Goal: Task Accomplishment & Management: Manage account settings

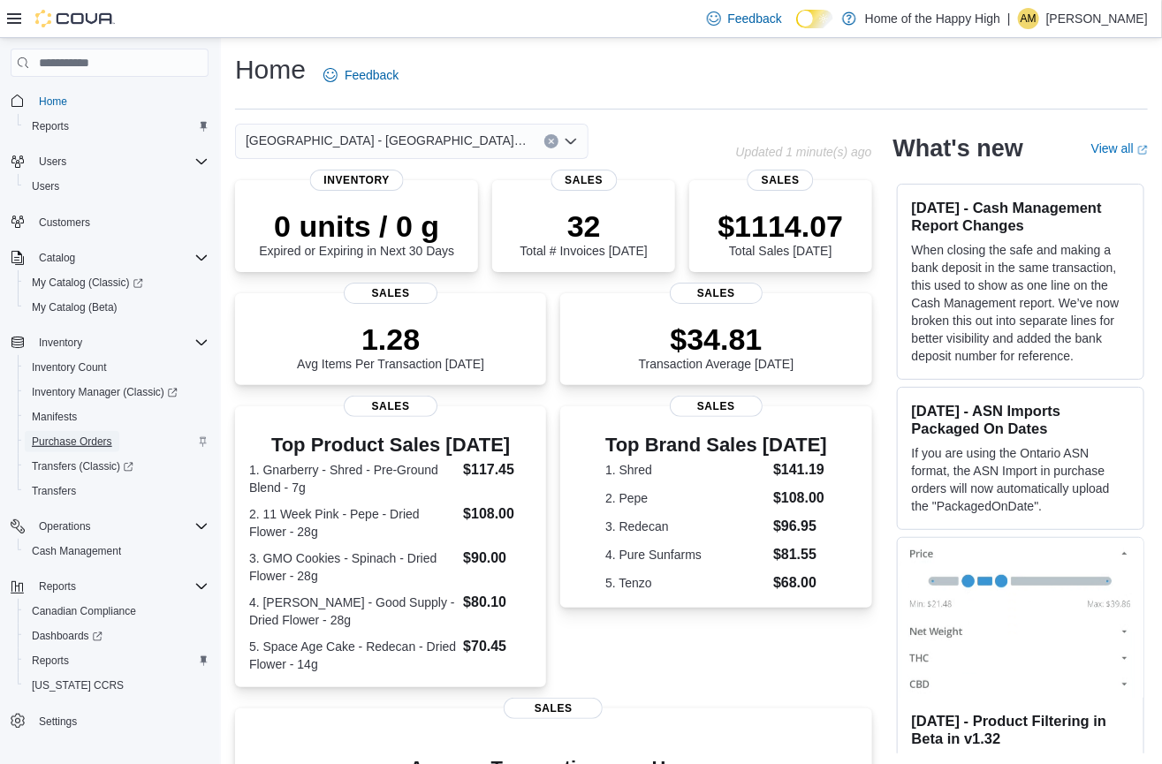
click at [75, 440] on span "Purchase Orders" at bounding box center [72, 442] width 80 height 14
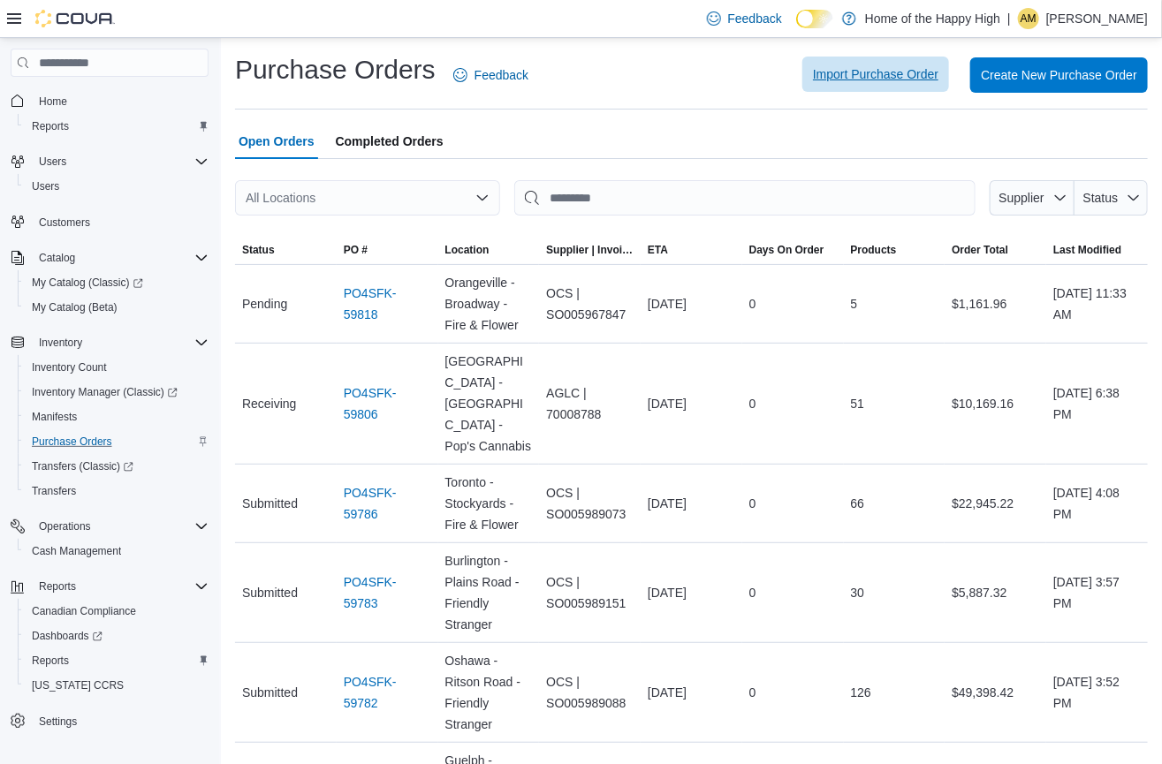
click at [892, 77] on span "Import Purchase Order" at bounding box center [876, 74] width 126 height 18
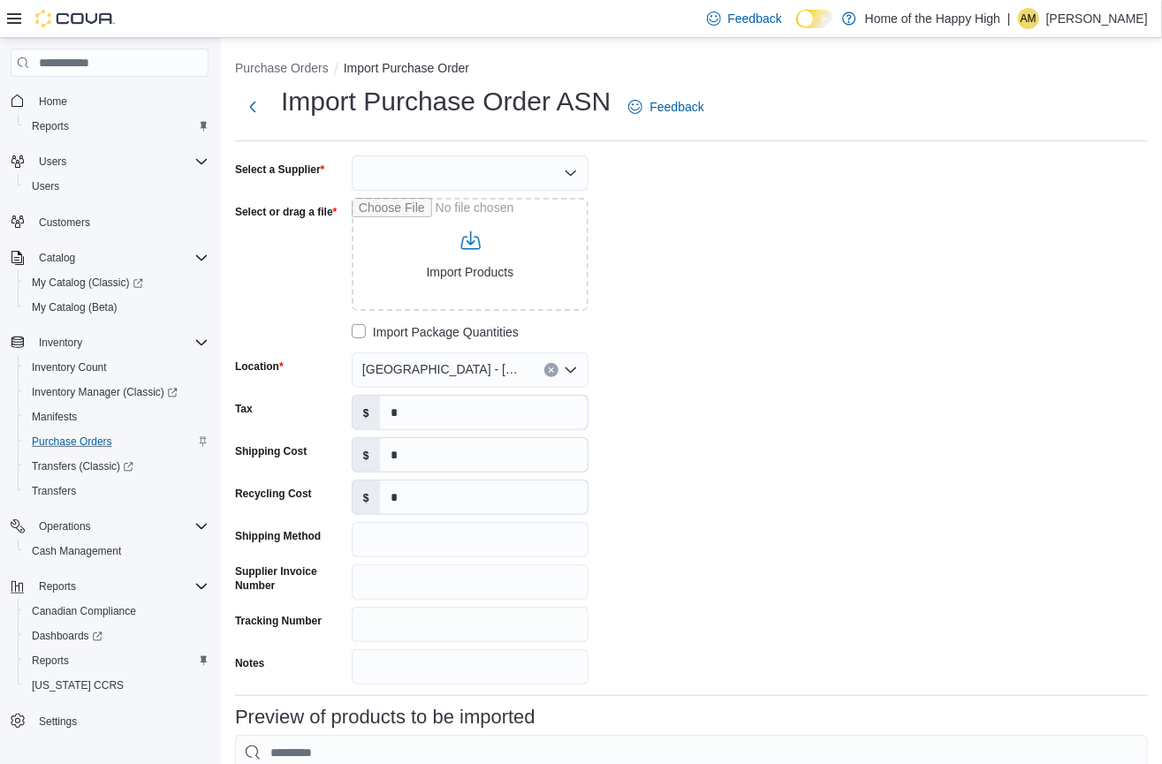
click at [381, 178] on div at bounding box center [470, 173] width 237 height 35
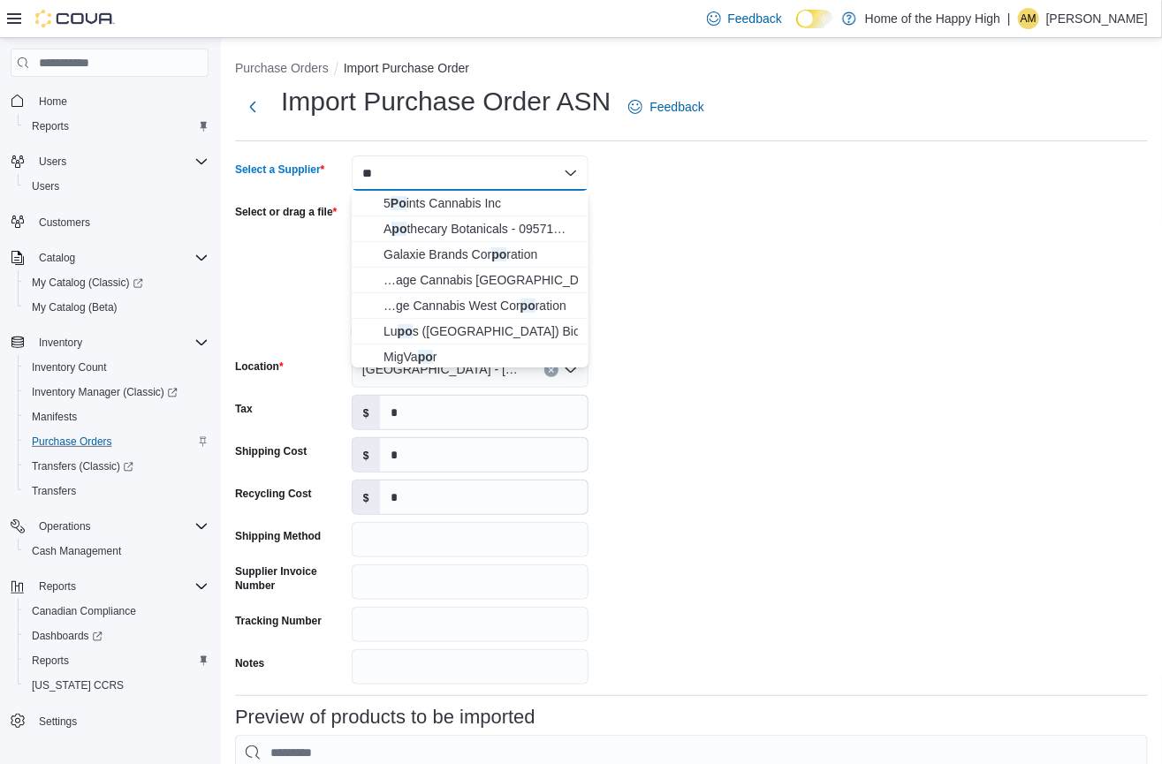
type input "*"
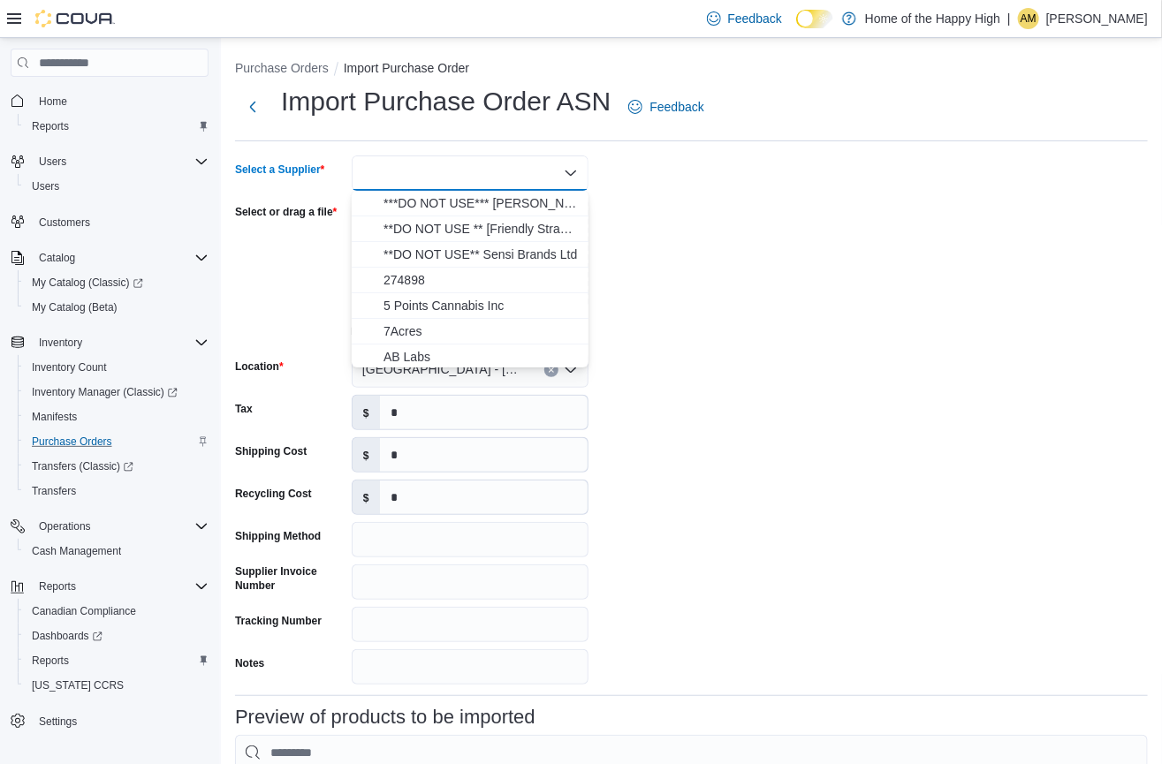
type input "*"
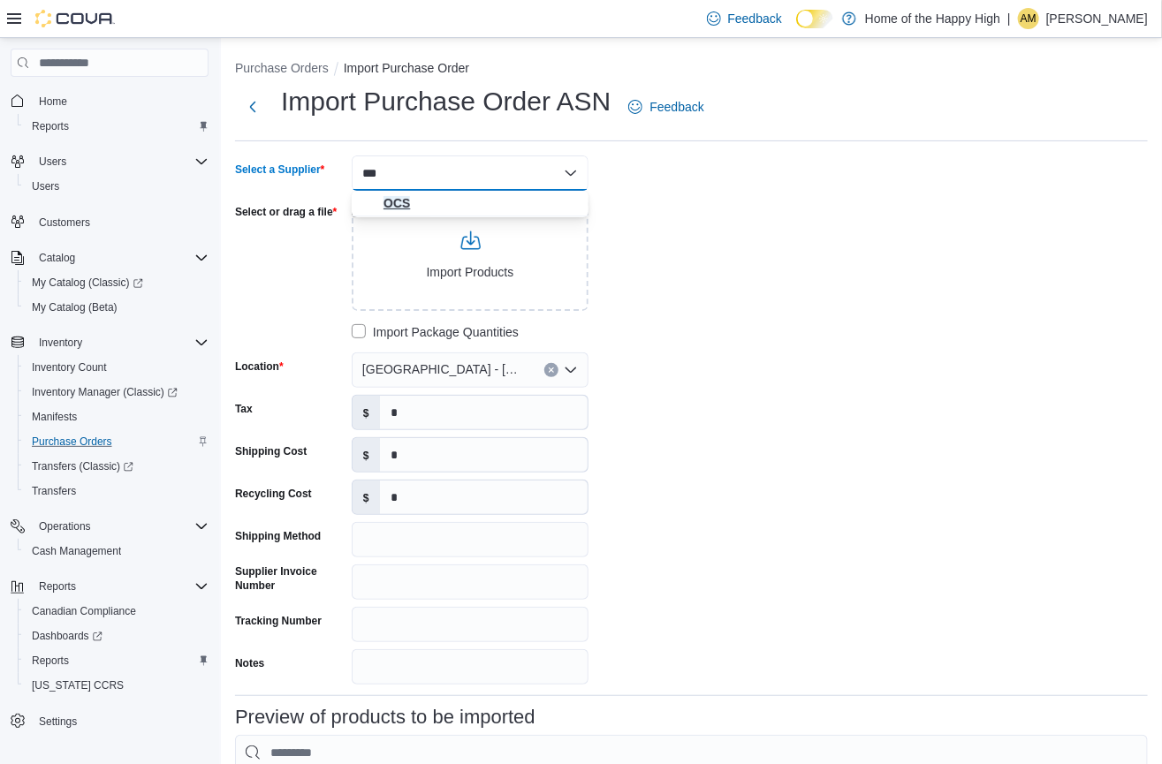
type input "***"
click at [417, 206] on span "OCS" at bounding box center [481, 203] width 194 height 18
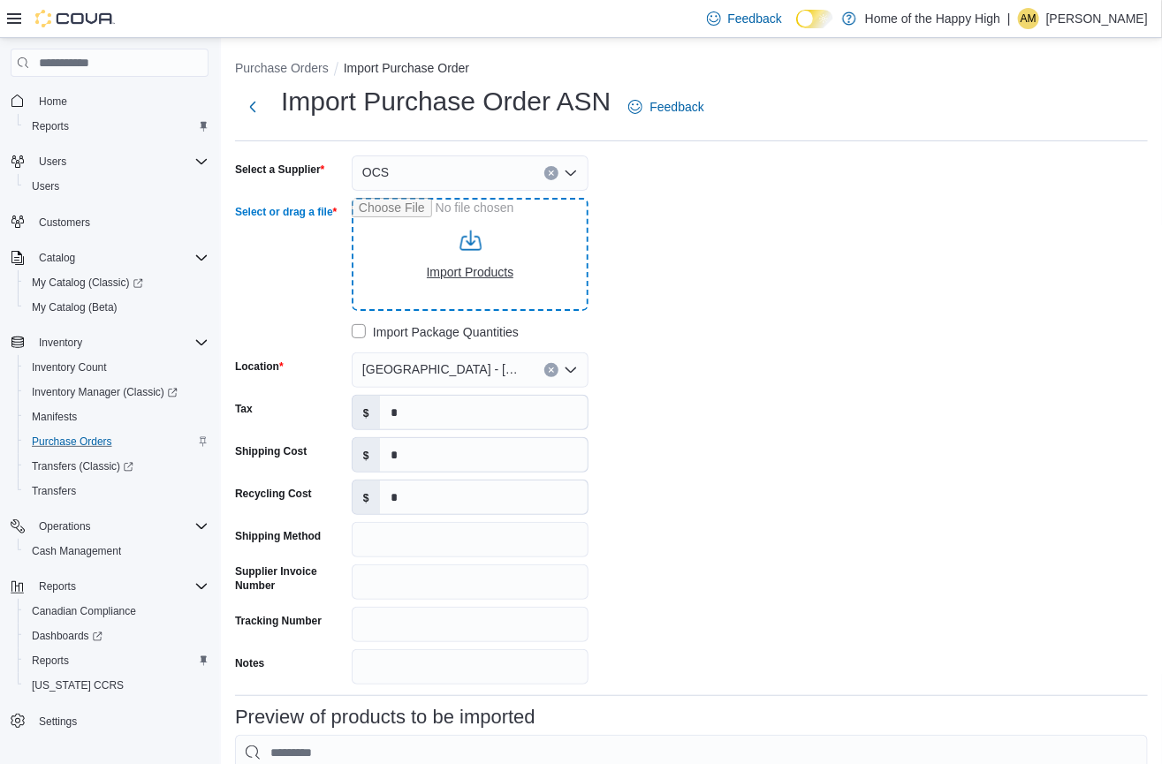
click at [432, 253] on input "Select or drag a file" at bounding box center [470, 254] width 237 height 113
type input "**********"
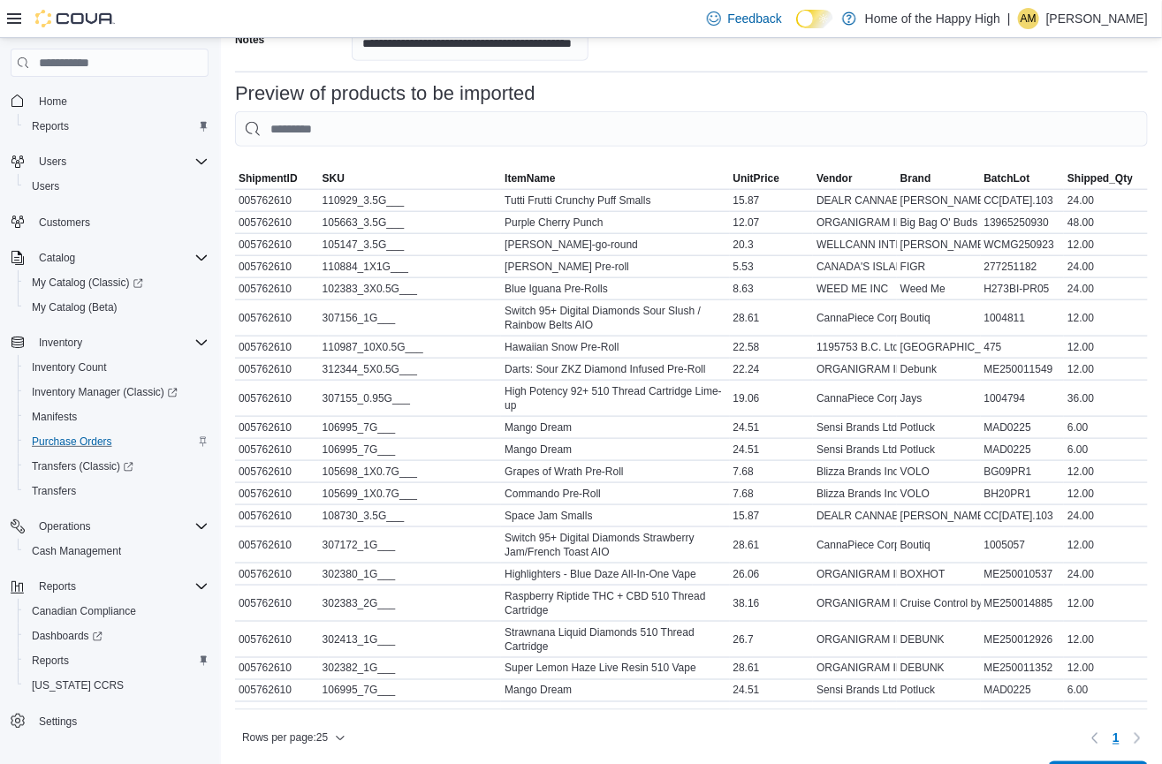
scroll to position [680, 0]
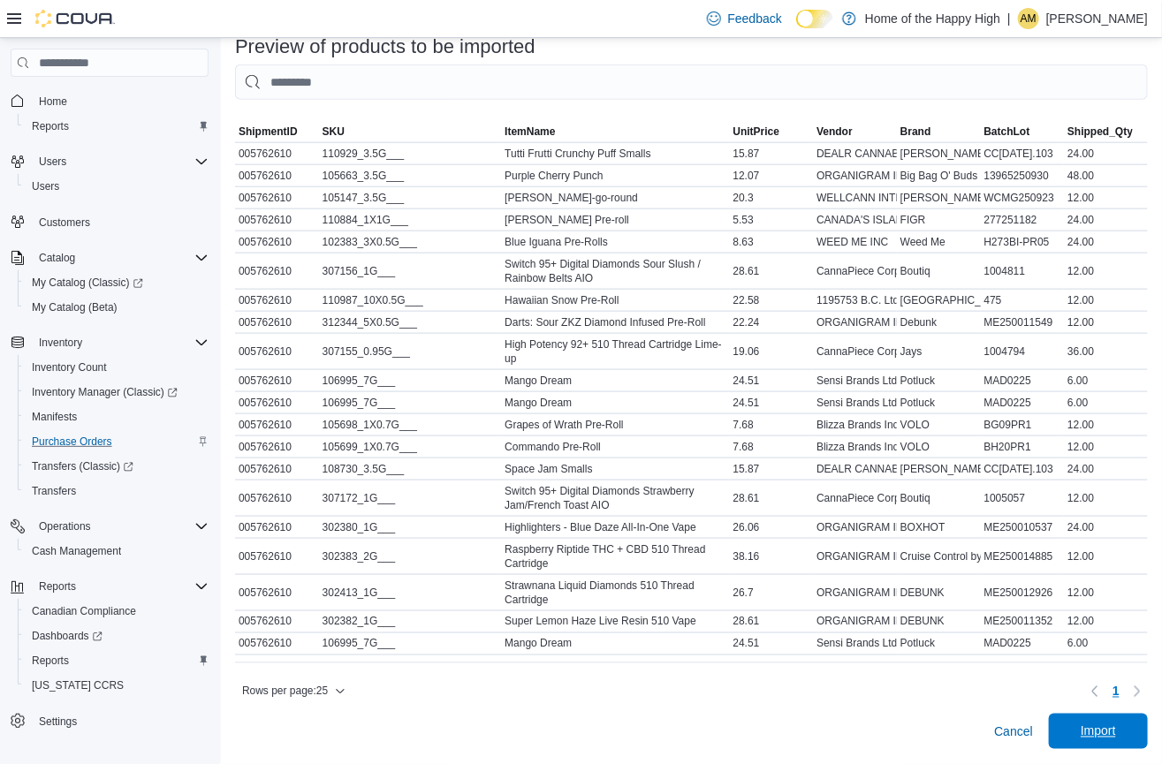
click at [1135, 727] on span "Import" at bounding box center [1099, 731] width 78 height 35
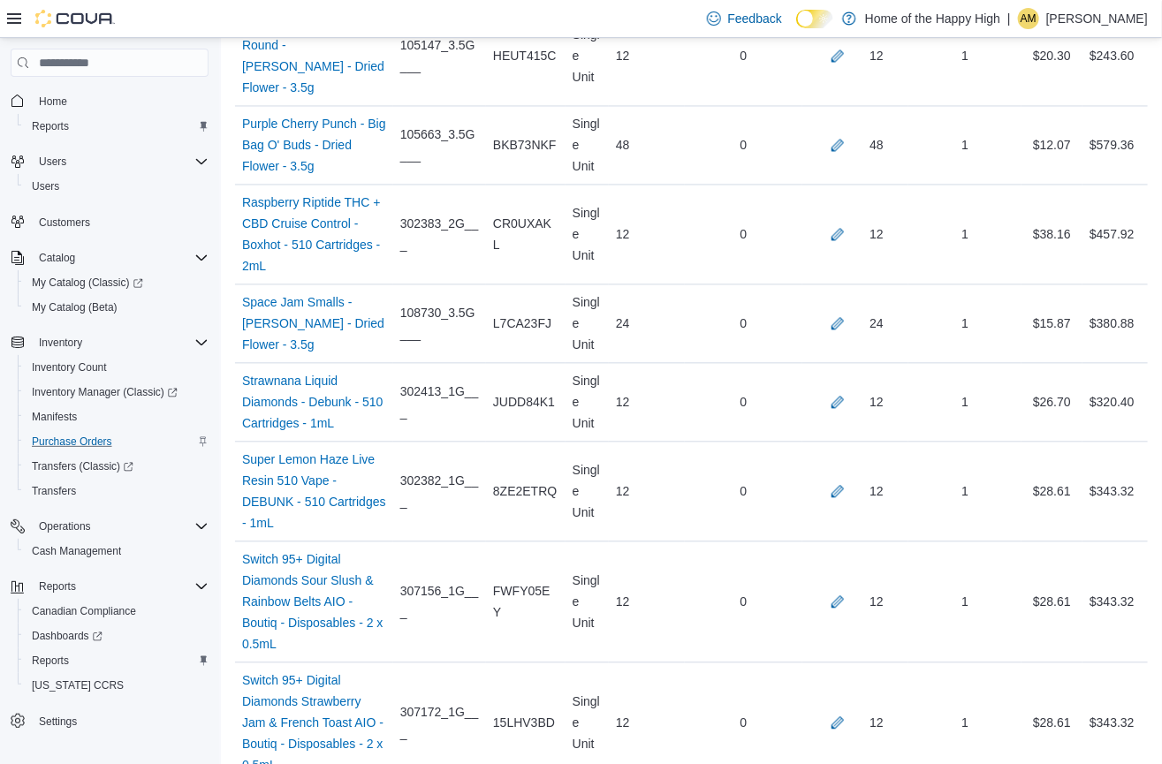
scroll to position [1563, 0]
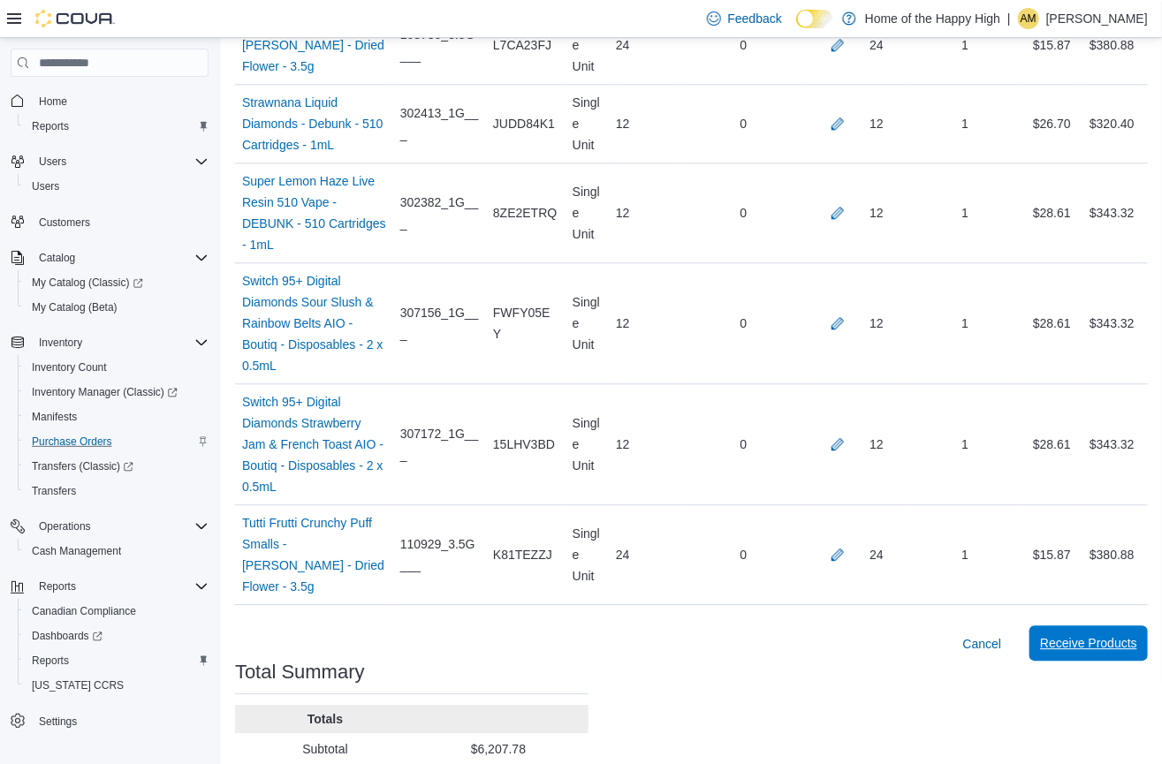
click at [1148, 626] on button "Receive Products" at bounding box center [1089, 643] width 118 height 35
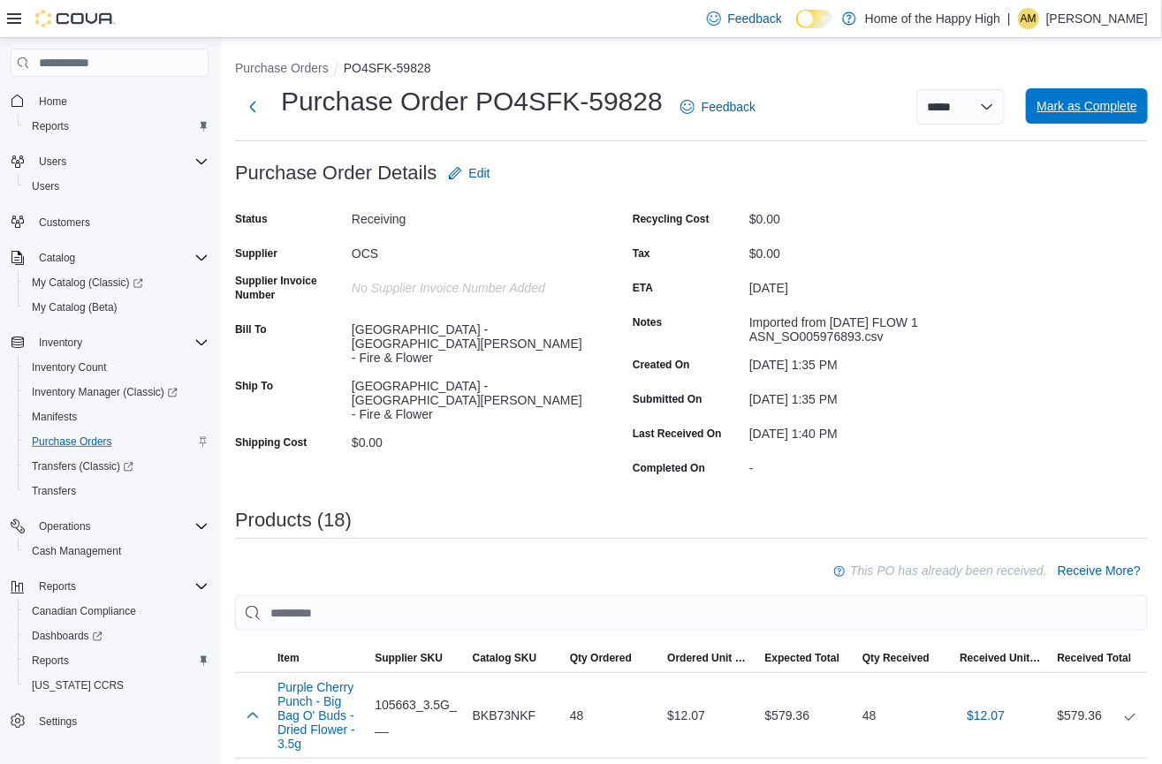
click at [1133, 107] on span "Mark as Complete" at bounding box center [1087, 106] width 101 height 18
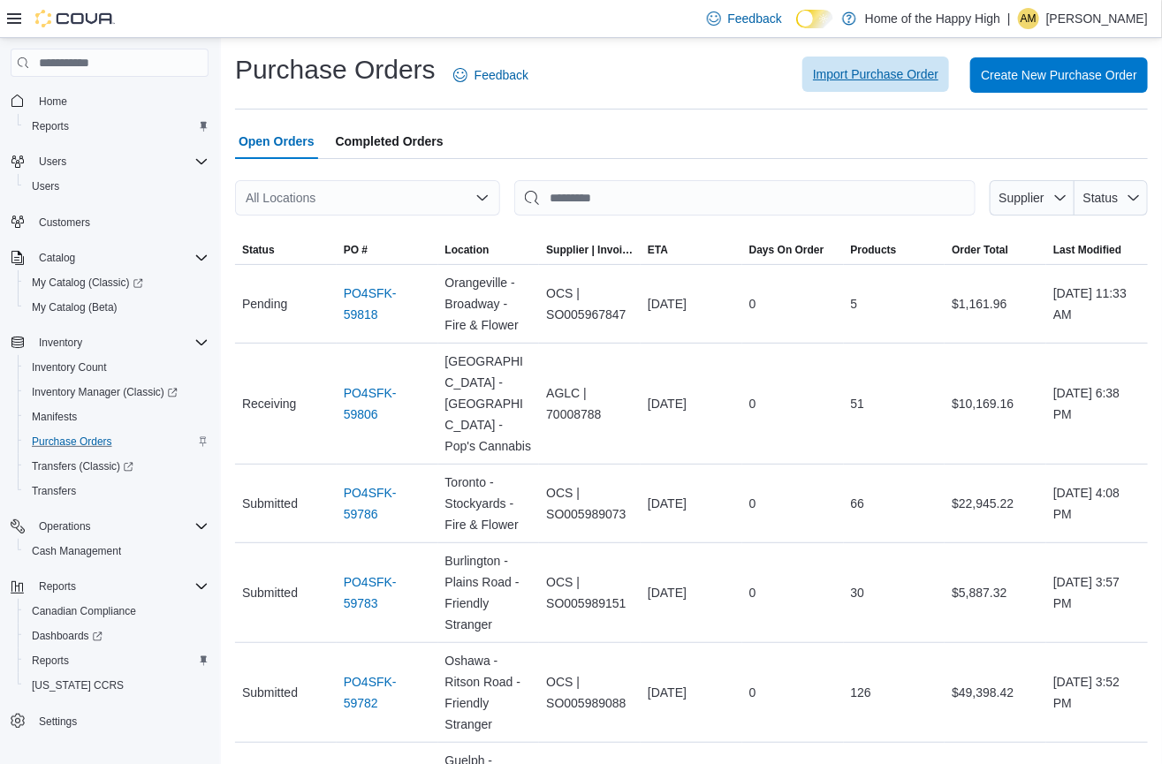
click at [939, 70] on span "Import Purchase Order" at bounding box center [876, 74] width 126 height 18
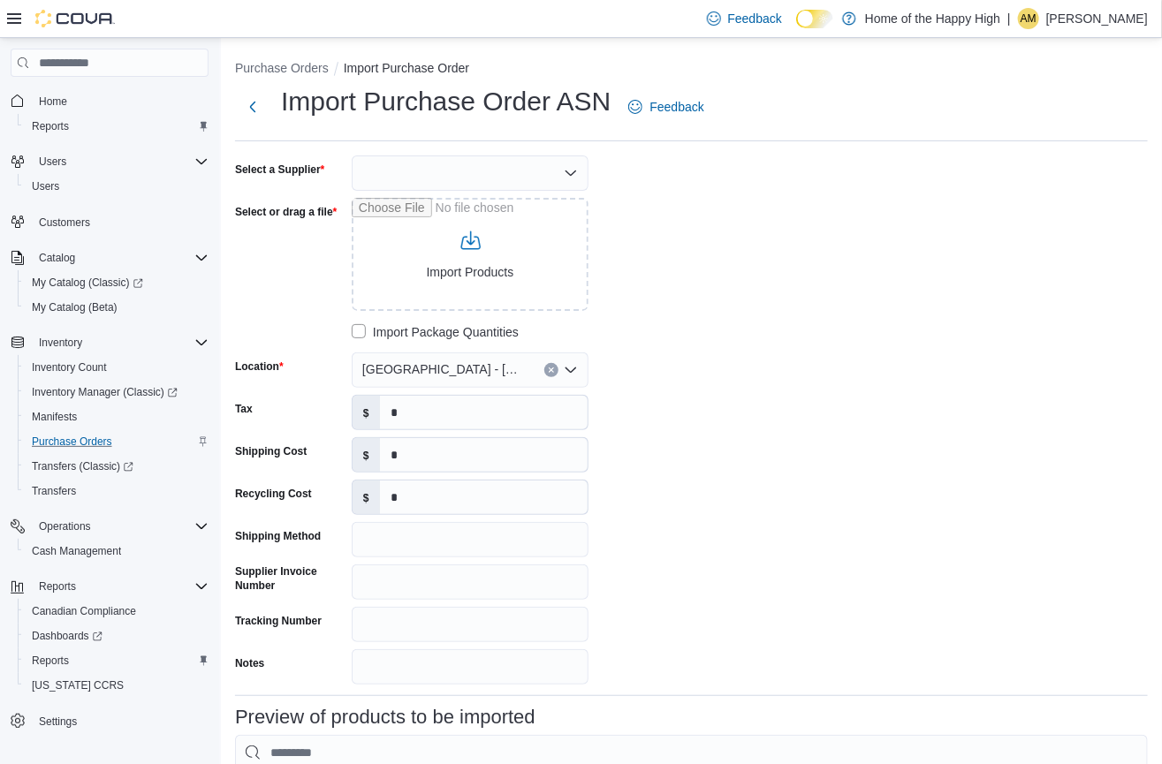
click at [409, 165] on div at bounding box center [470, 173] width 237 height 35
type input "***"
click at [453, 197] on span "OCS" at bounding box center [481, 203] width 194 height 18
click at [446, 256] on input "Select or drag a file" at bounding box center [470, 254] width 237 height 113
type input "**********"
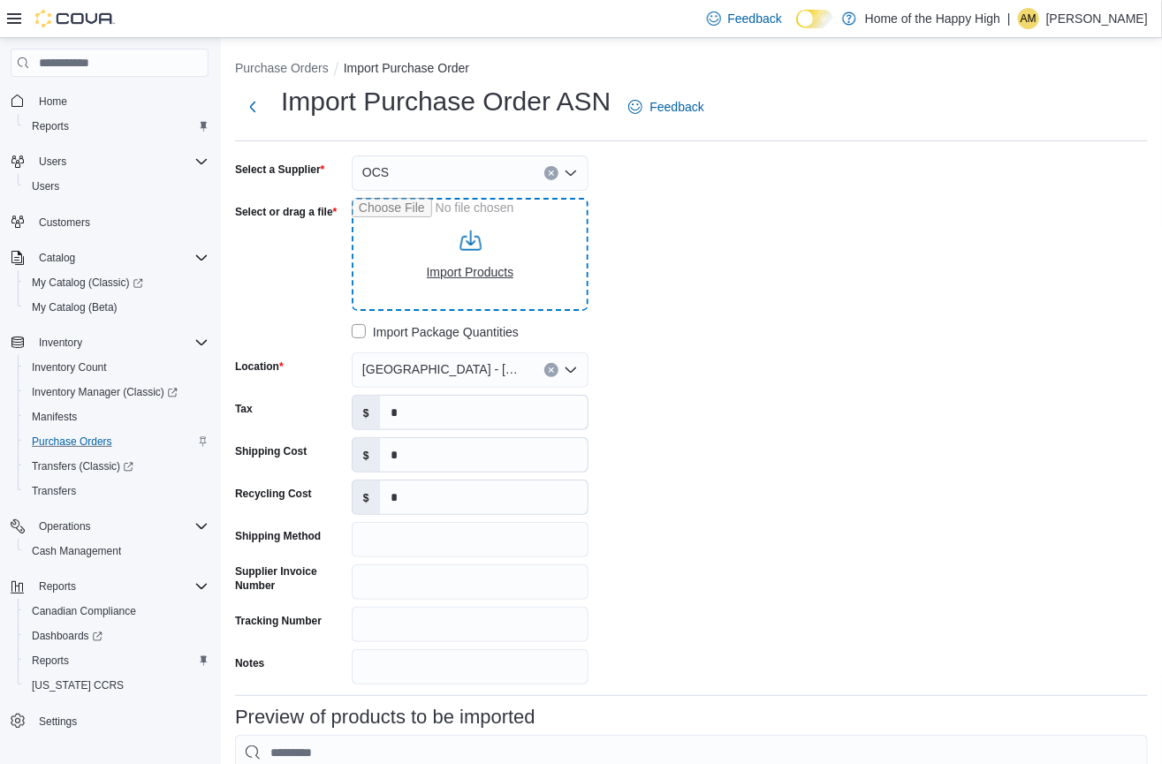
type input "**********"
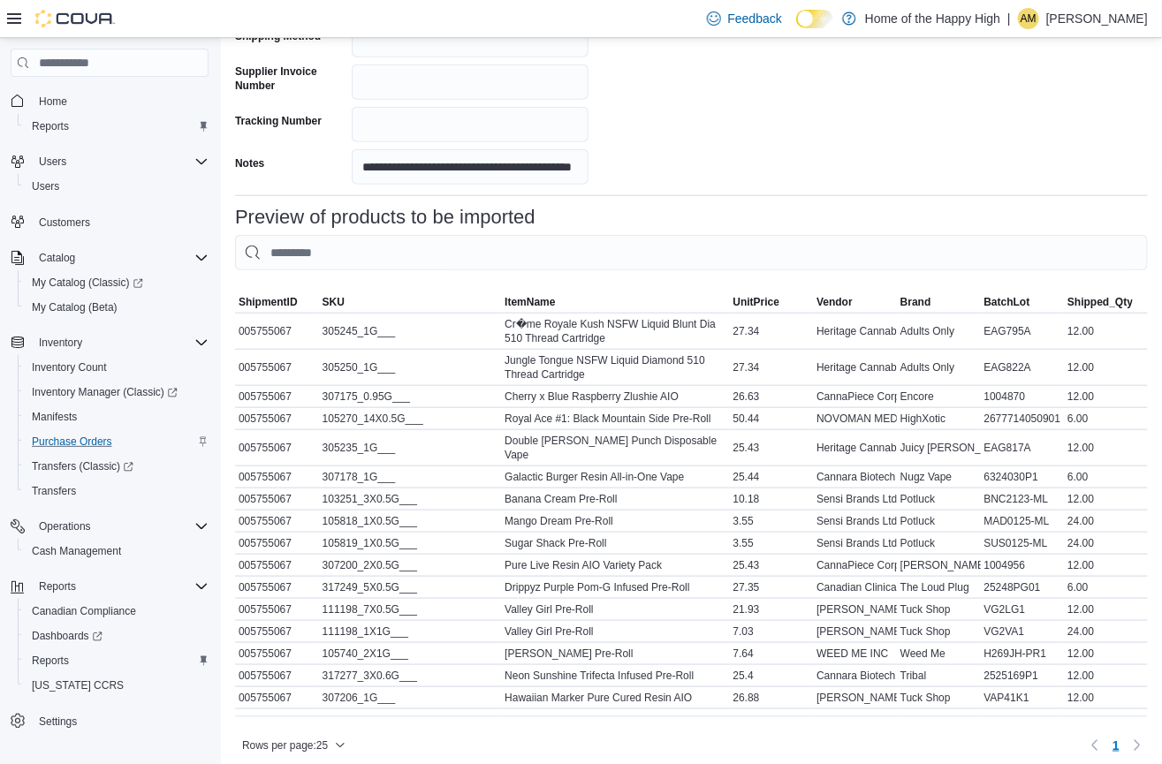
scroll to position [549, 0]
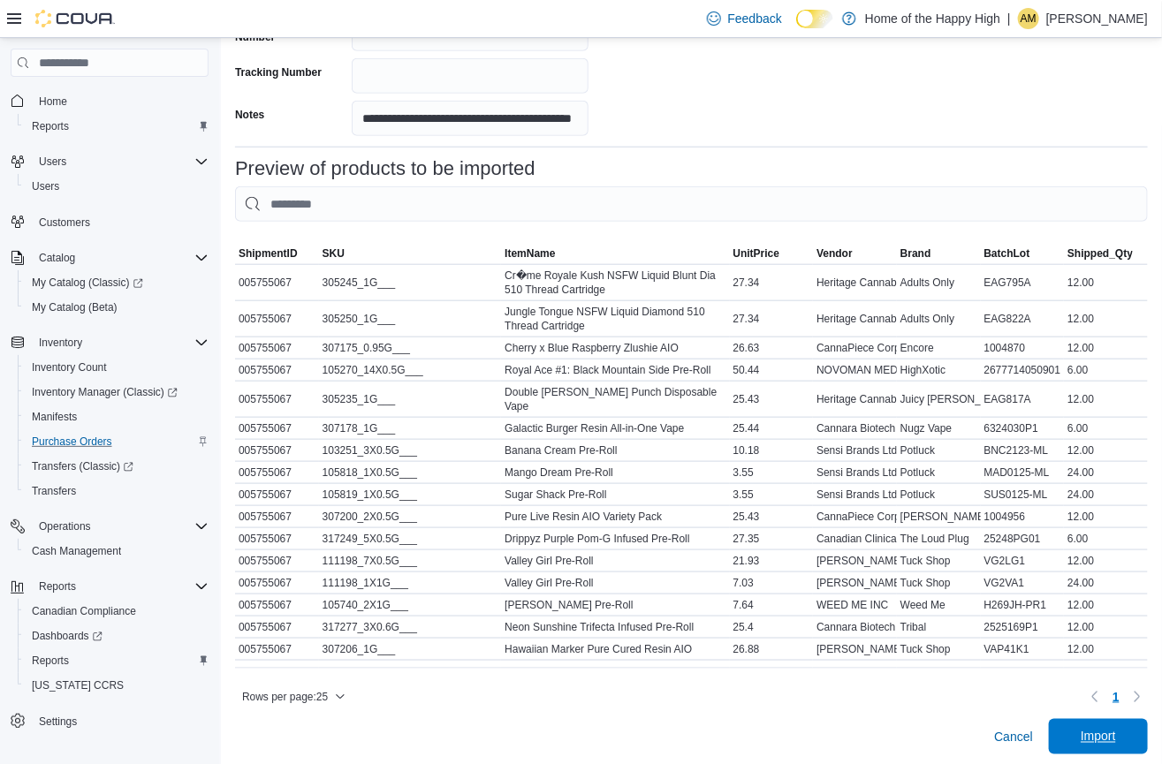
click at [1148, 726] on button "Import" at bounding box center [1098, 736] width 99 height 35
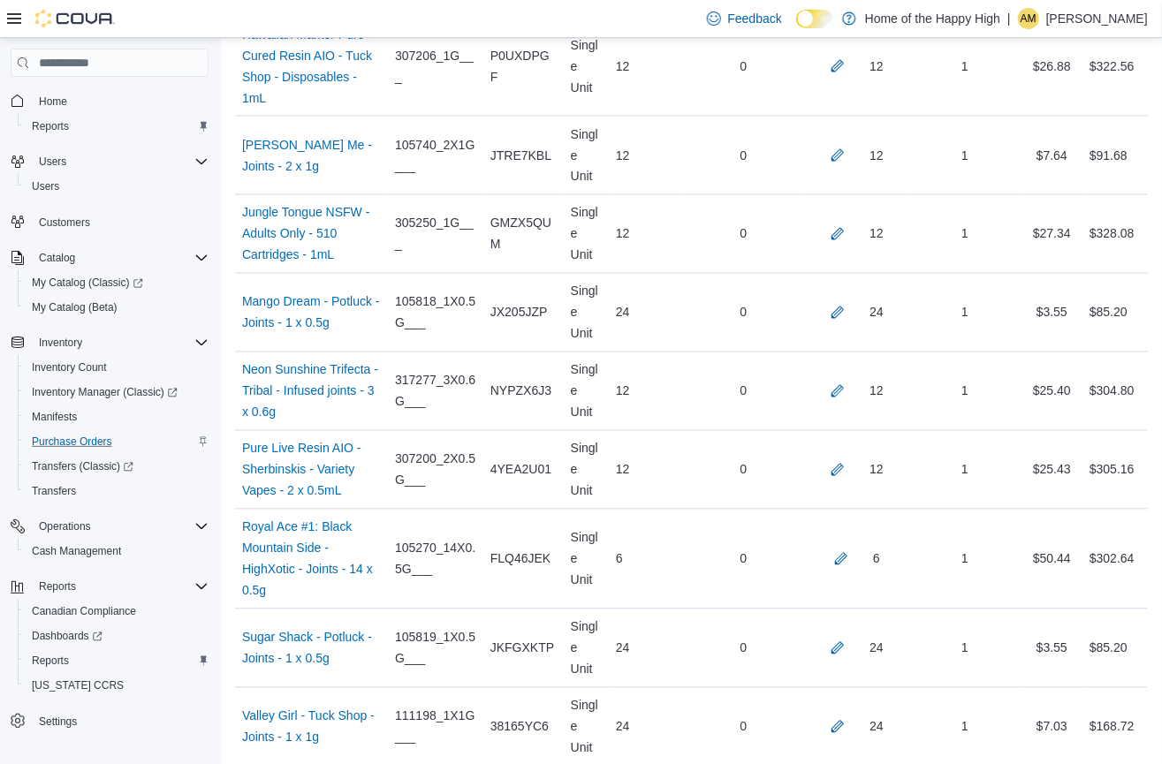
scroll to position [1215, 0]
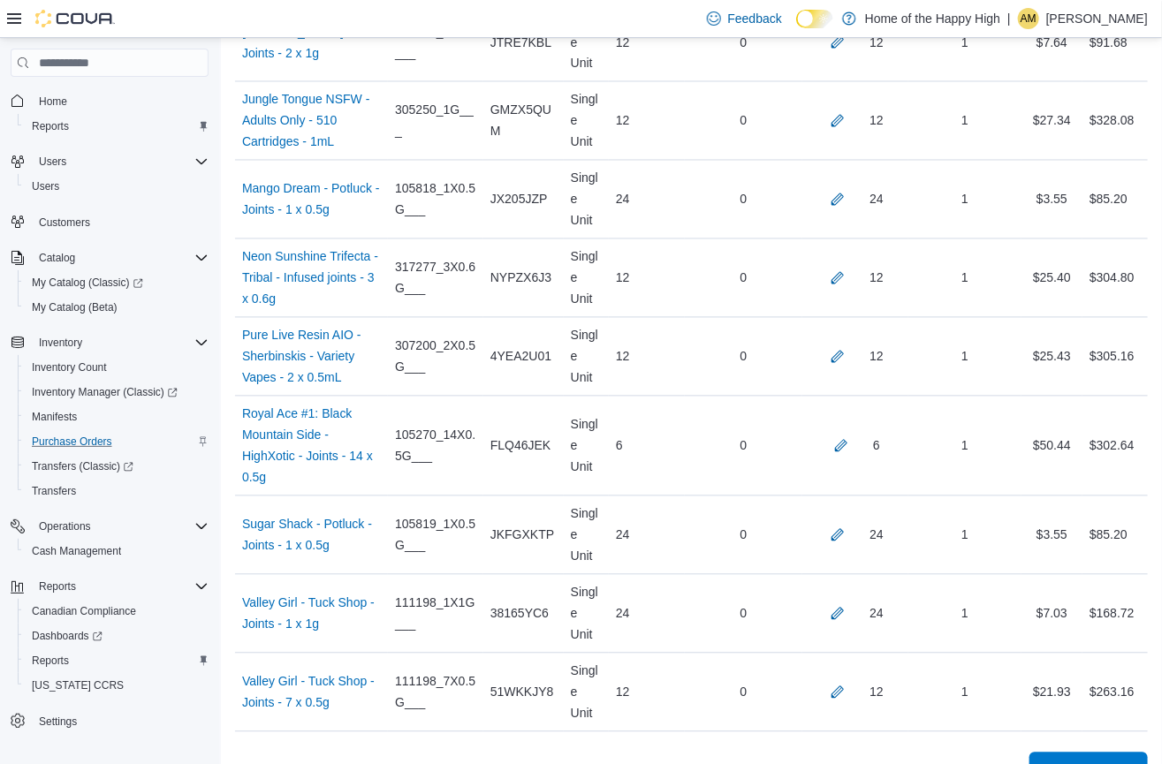
click at [1107, 762] on span "Receive Products" at bounding box center [1088, 771] width 97 height 18
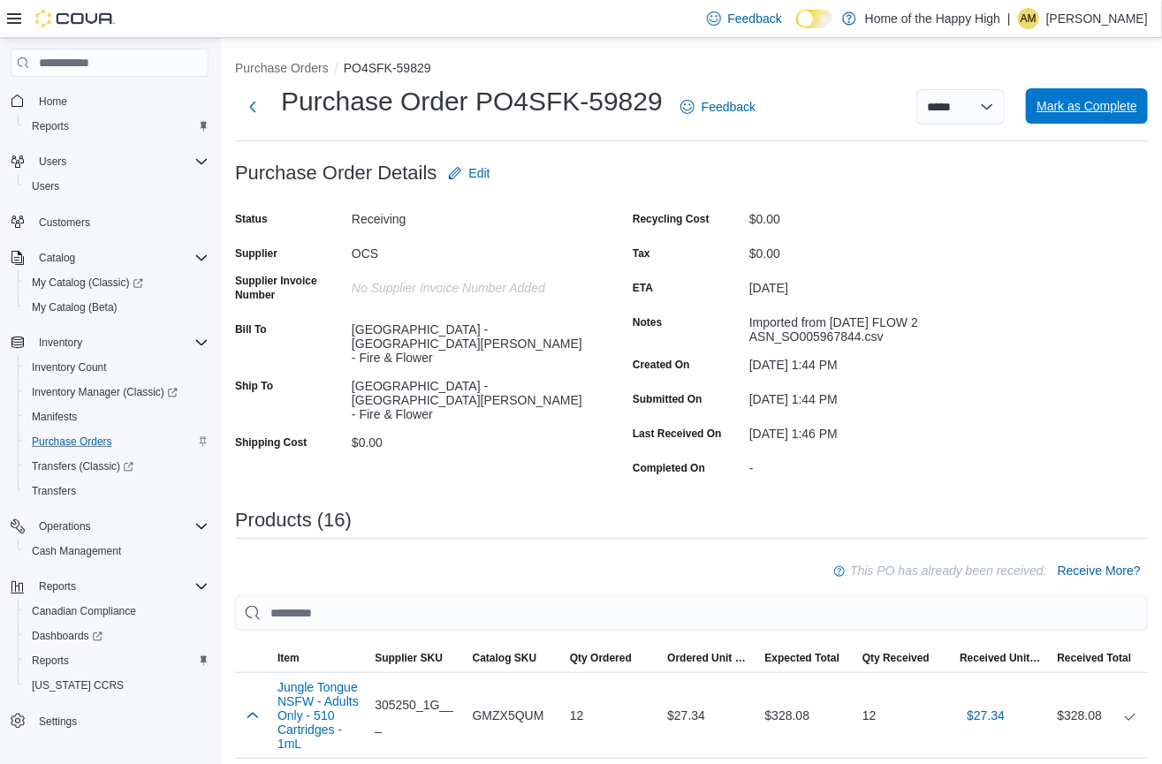
click at [1099, 105] on span "Mark as Complete" at bounding box center [1087, 106] width 101 height 18
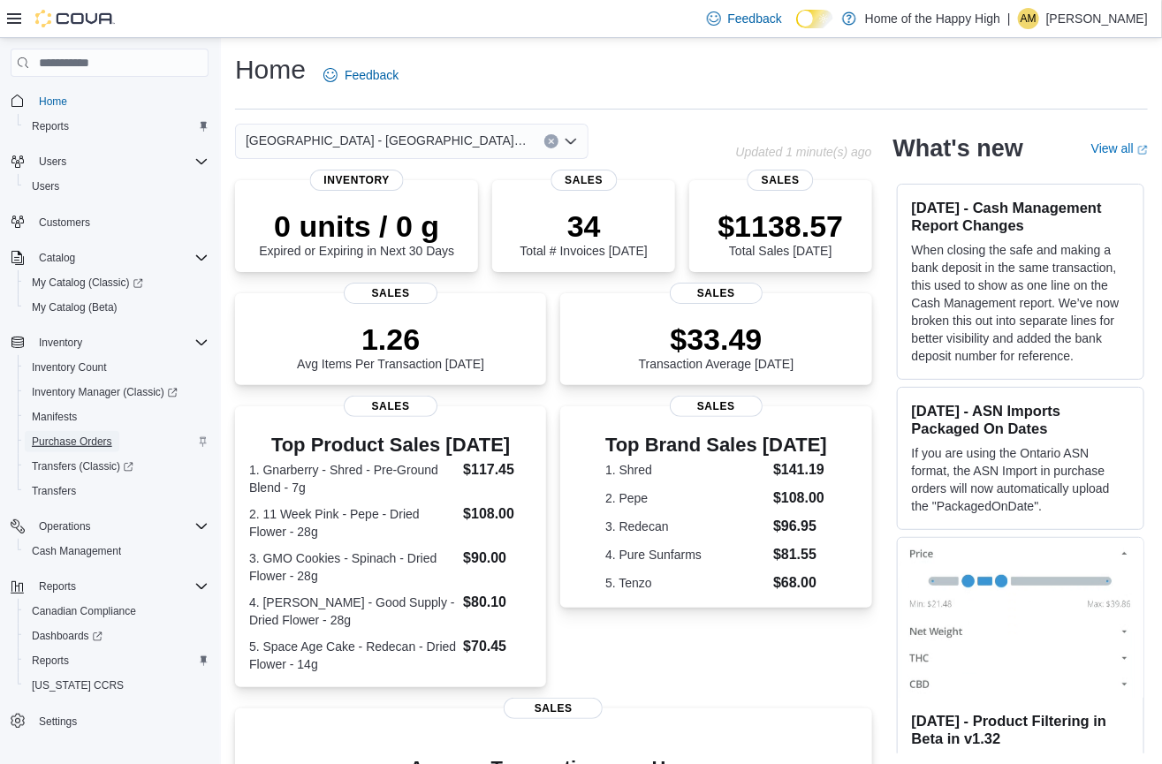
click at [96, 439] on span "Purchase Orders" at bounding box center [72, 442] width 80 height 14
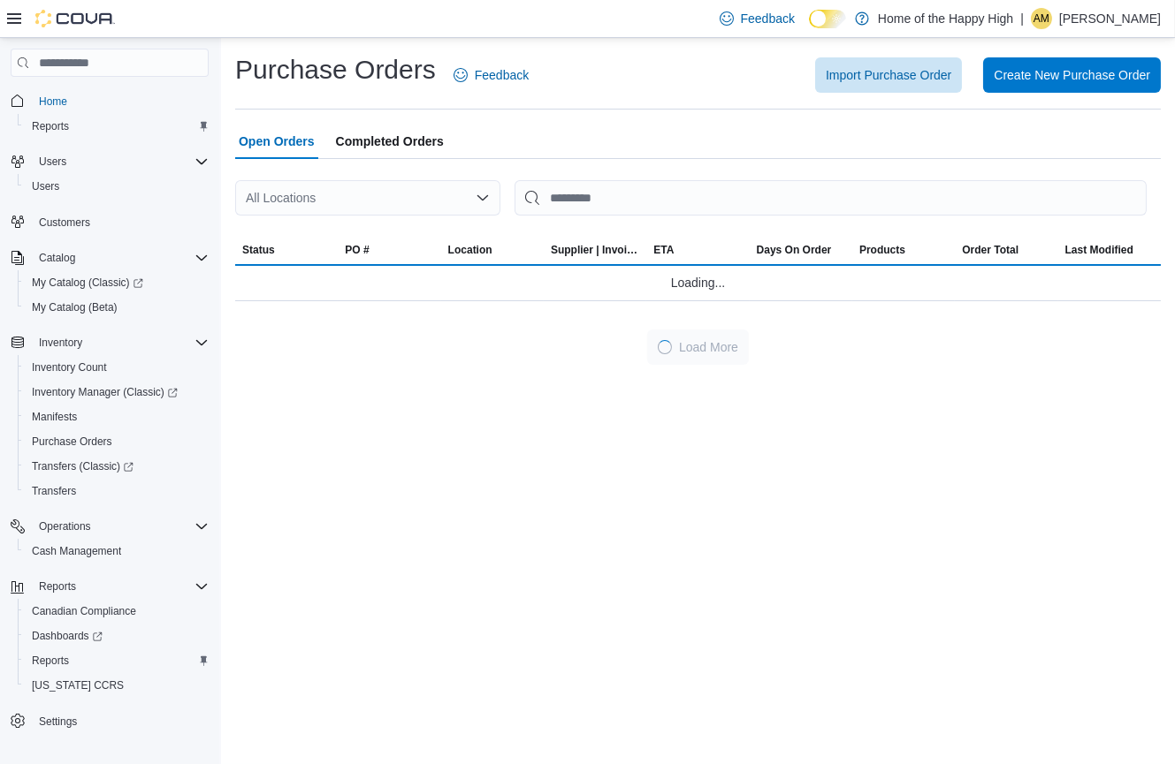
click at [384, 135] on span "Completed Orders" at bounding box center [390, 141] width 108 height 35
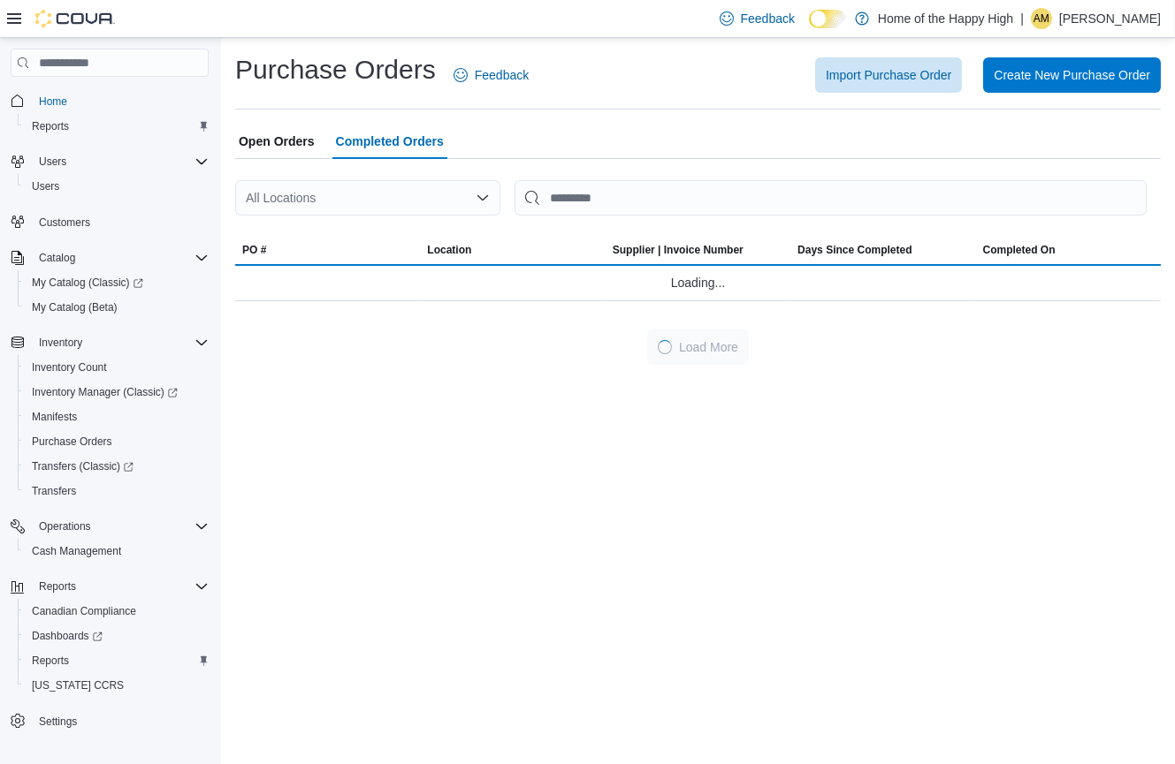
click at [352, 202] on div "All Locations" at bounding box center [367, 197] width 265 height 35
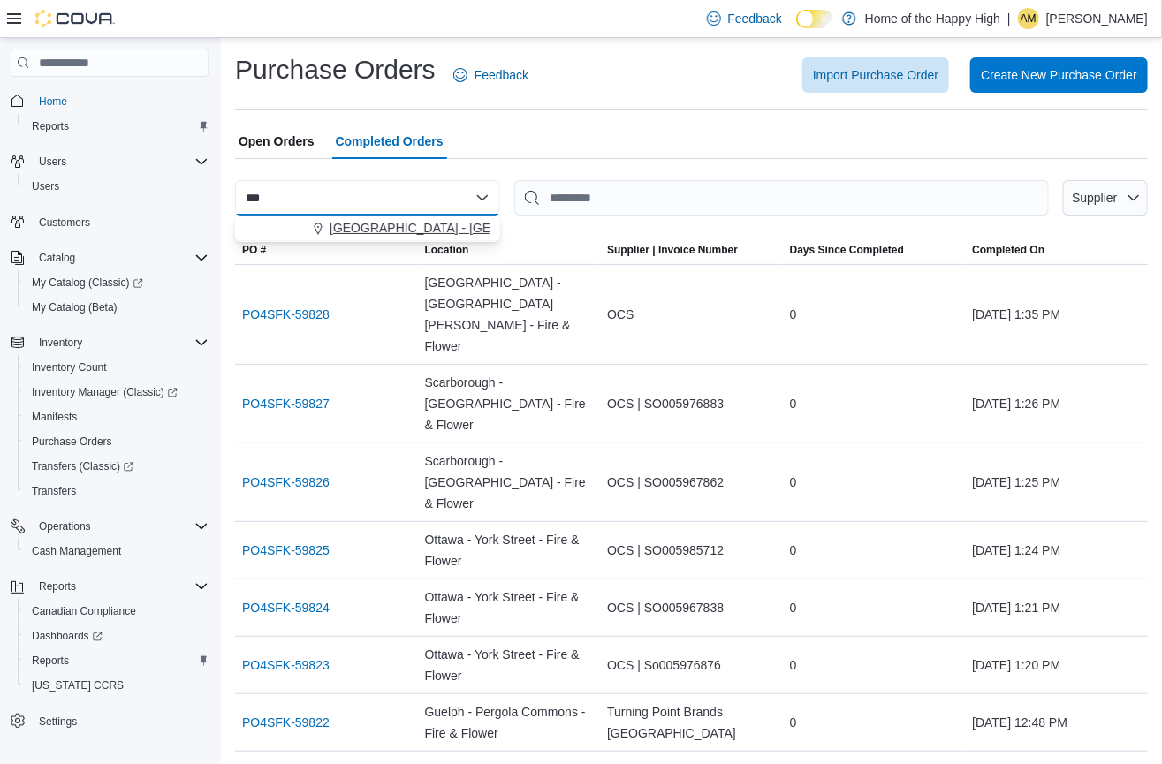
type input "***"
click at [394, 232] on span "North York - Pond Mills Centre - Fire & Flower" at bounding box center [557, 228] width 455 height 18
